Goal: Find contact information: Find contact information

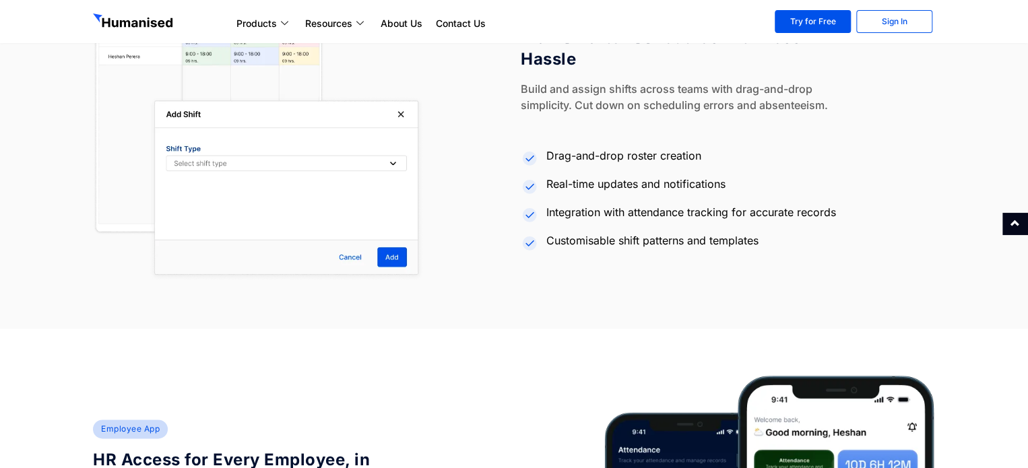
scroll to position [3315, 0]
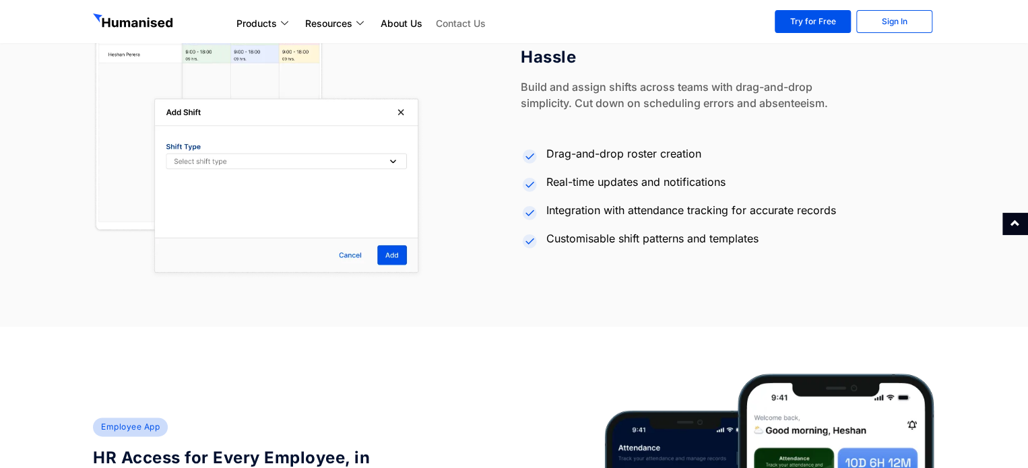
click at [453, 29] on link "Contact Us" at bounding box center [460, 24] width 63 height 16
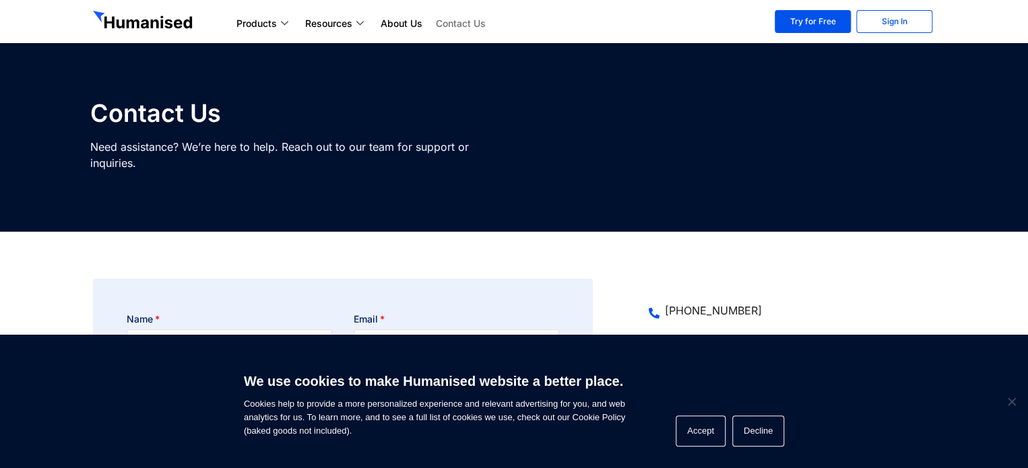
click at [146, 25] on img at bounding box center [144, 22] width 102 height 22
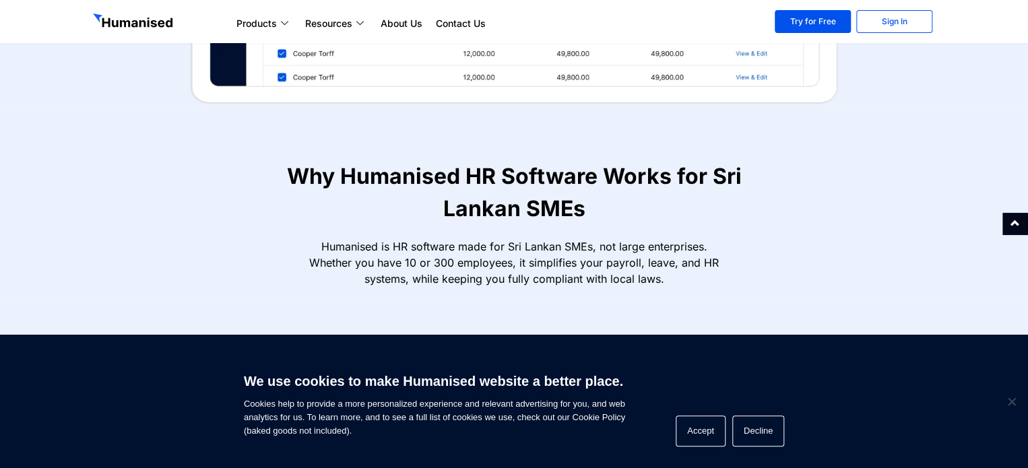
scroll to position [670, 0]
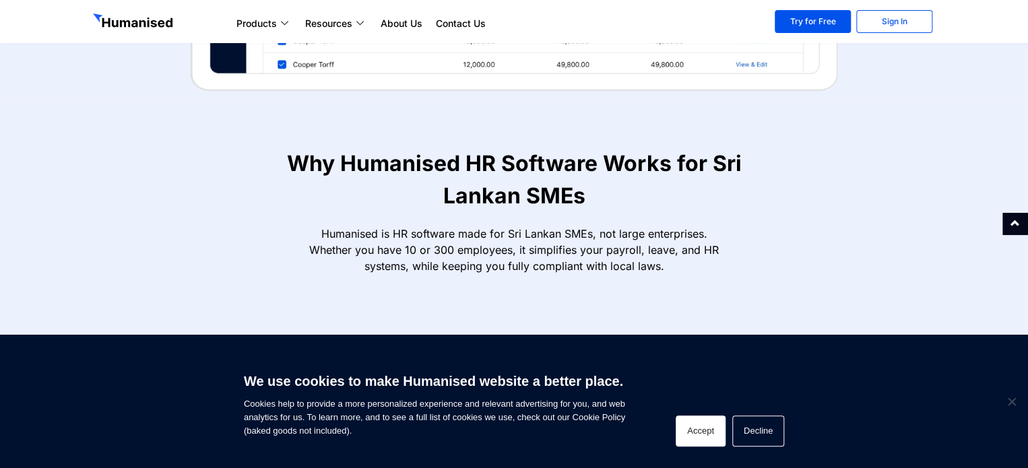
click at [702, 436] on button "Accept" at bounding box center [701, 431] width 50 height 31
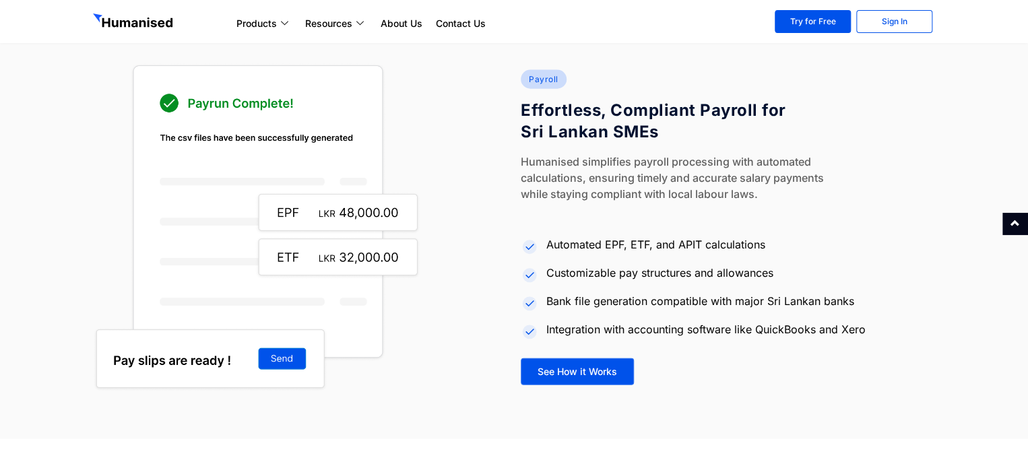
scroll to position [1529, 0]
click at [456, 32] on div "Products Payroll Process staff payroll on time accurately with Humanised Payrol…" at bounding box center [495, 21] width 545 height 23
click at [460, 26] on link "Contact Us" at bounding box center [460, 24] width 63 height 16
